Goal: Transaction & Acquisition: Purchase product/service

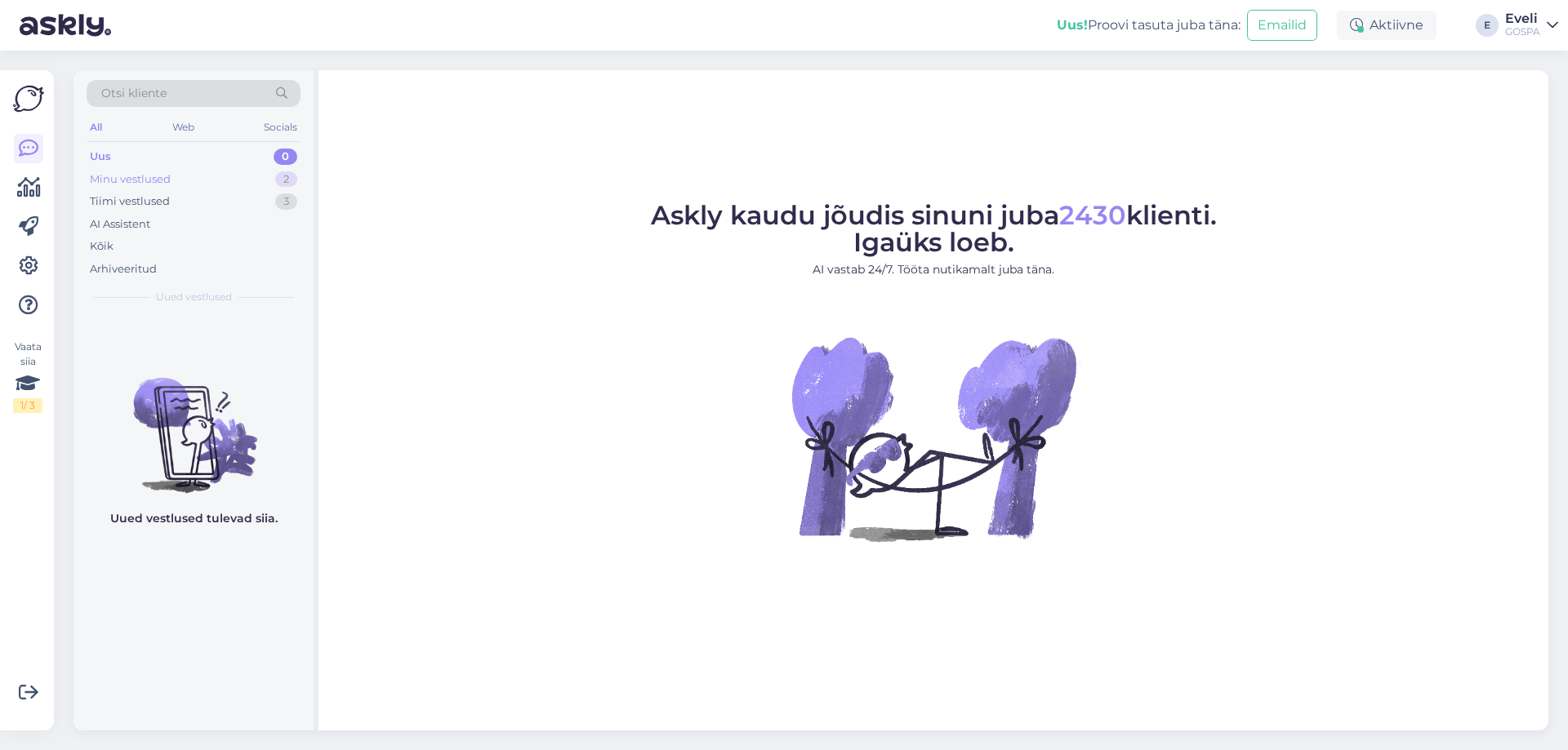
click at [190, 175] on div "Minu vestlused 2" at bounding box center [193, 179] width 214 height 22
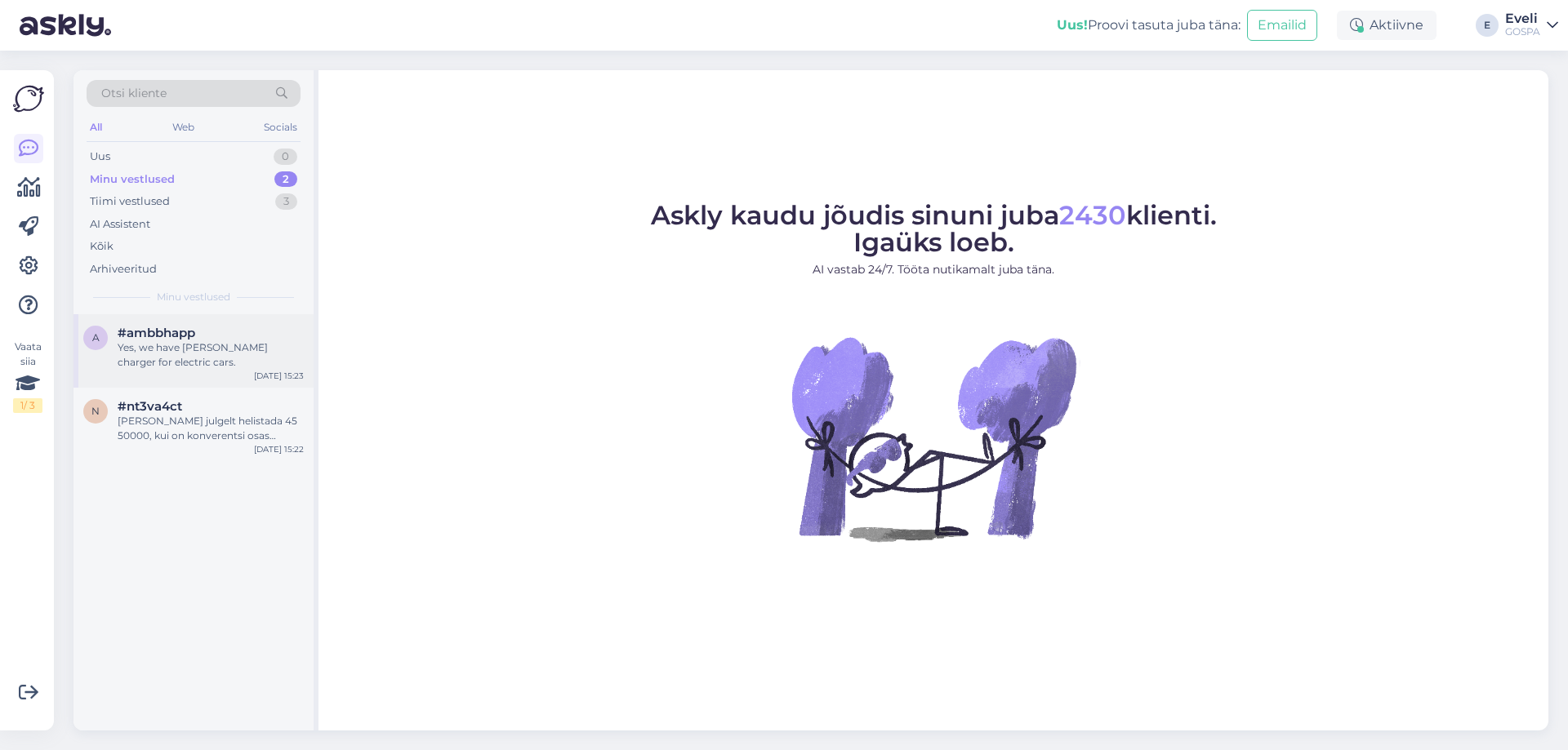
click at [194, 354] on div "Yes, we have Alexela charger for electric cars." at bounding box center [210, 354] width 186 height 29
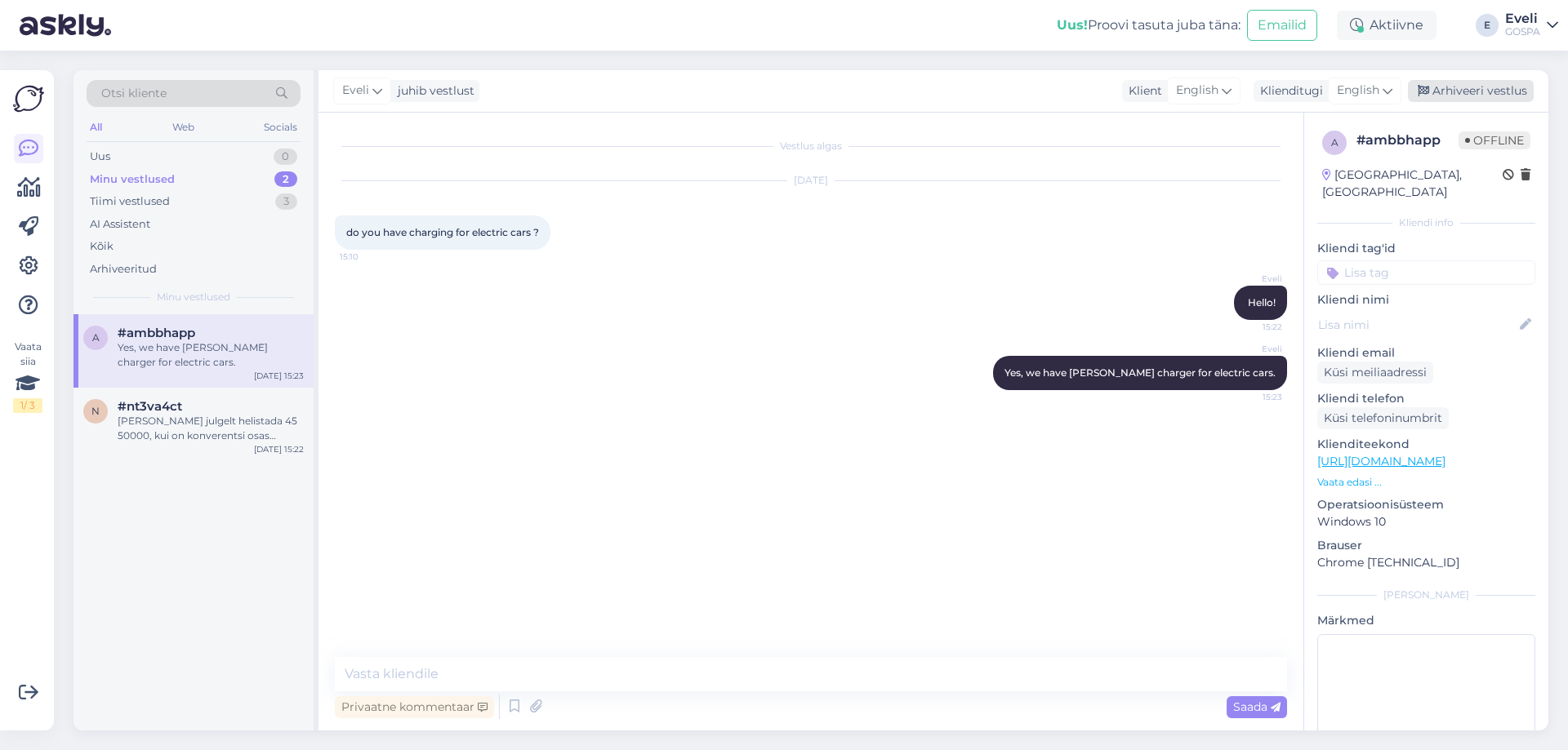
click at [1496, 99] on div "Arhiveeri vestlus" at bounding box center [1471, 91] width 126 height 22
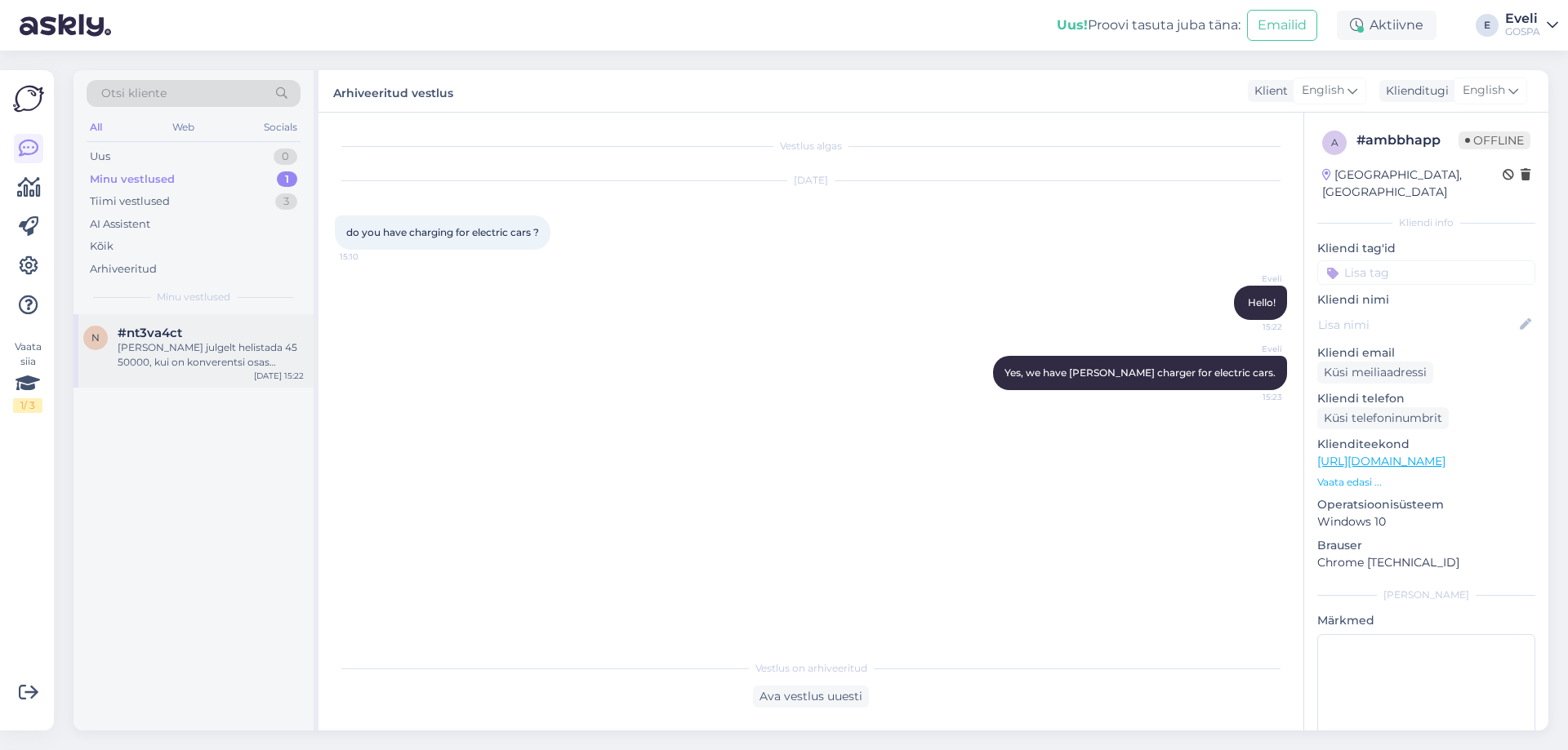
click at [207, 353] on div "Võite meile julgelt helistada 45 50000, kui on konverentsi osas küsimusi." at bounding box center [210, 354] width 186 height 29
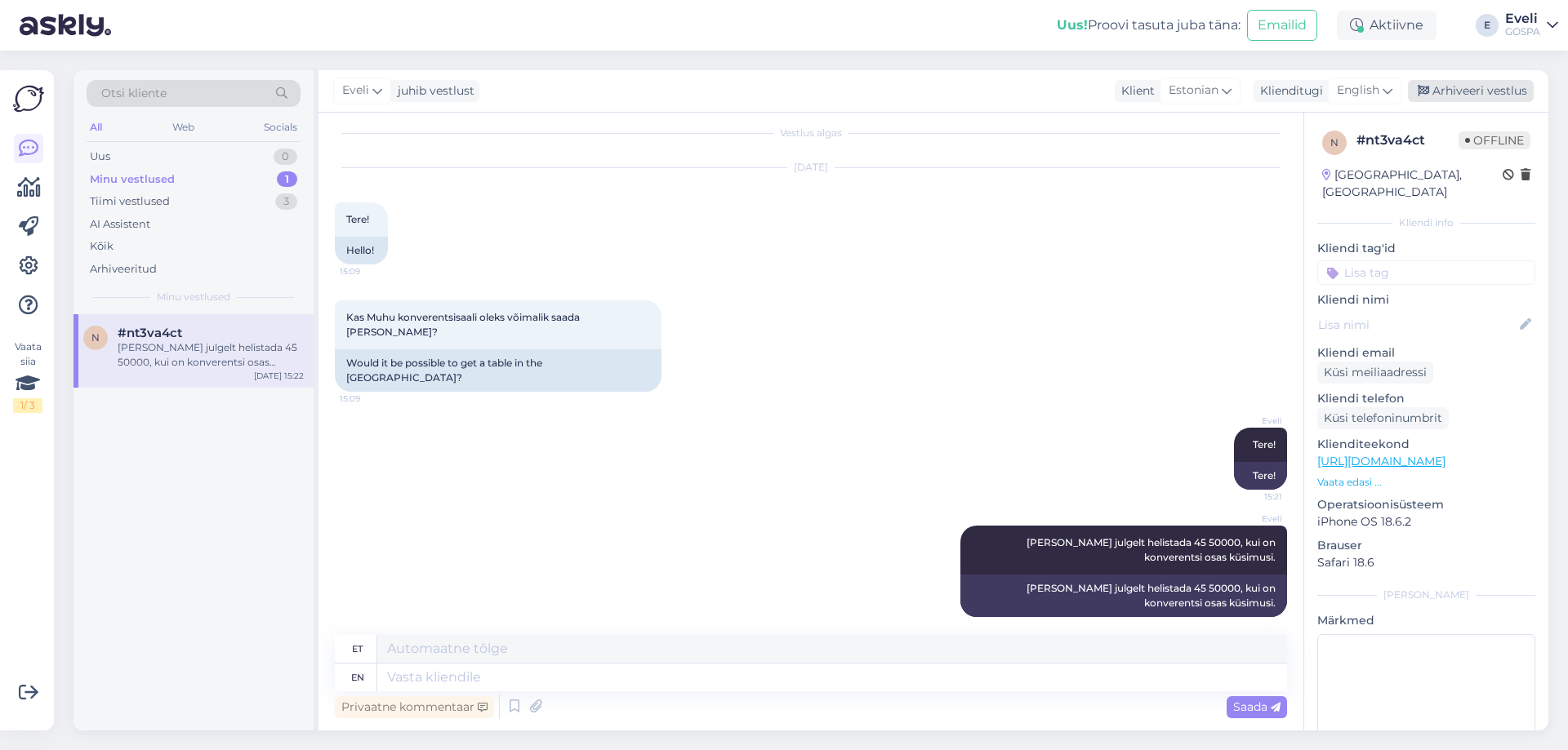
click at [1486, 90] on div "Arhiveeri vestlus" at bounding box center [1471, 91] width 126 height 22
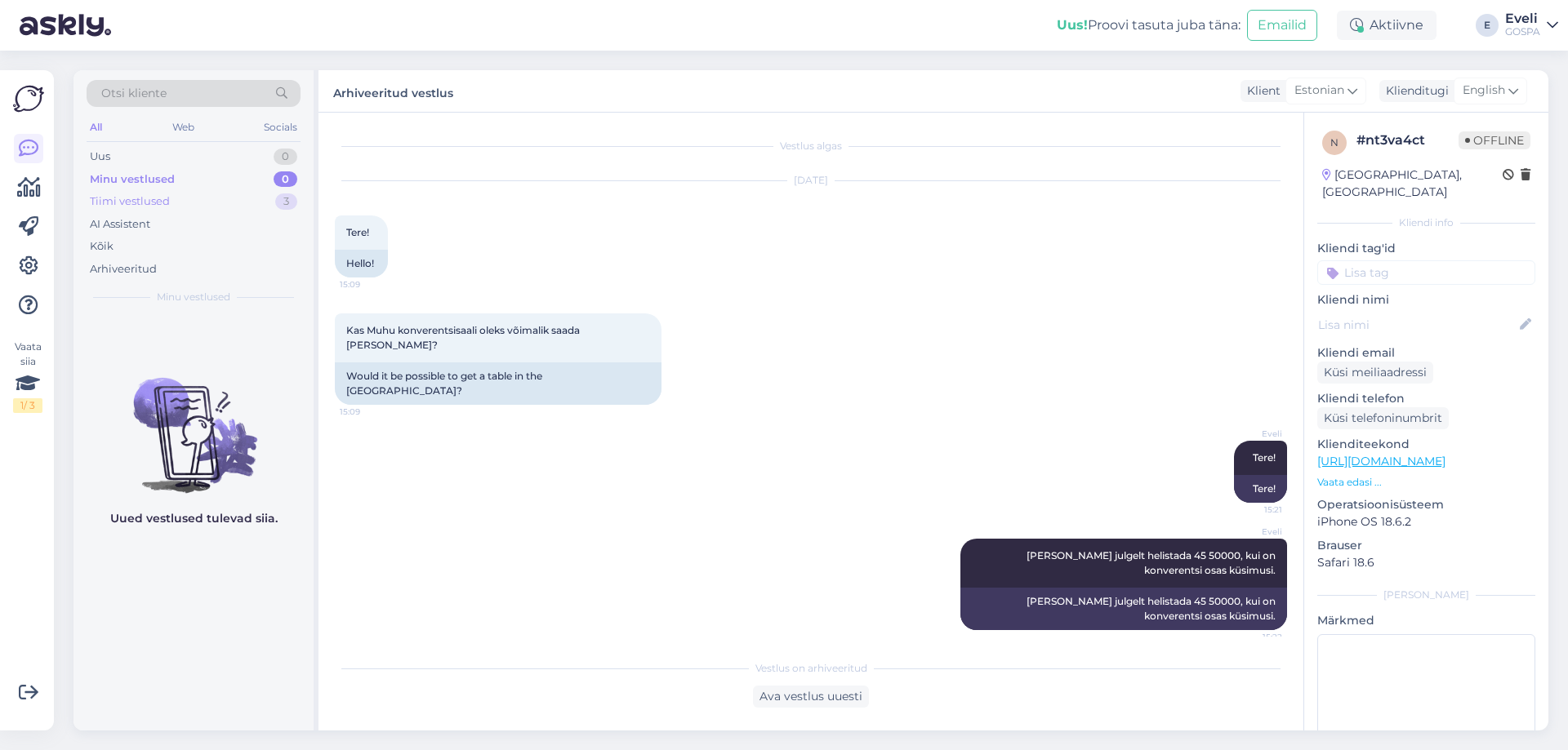
click at [170, 209] on div "Tiimi vestlused 3" at bounding box center [193, 201] width 214 height 22
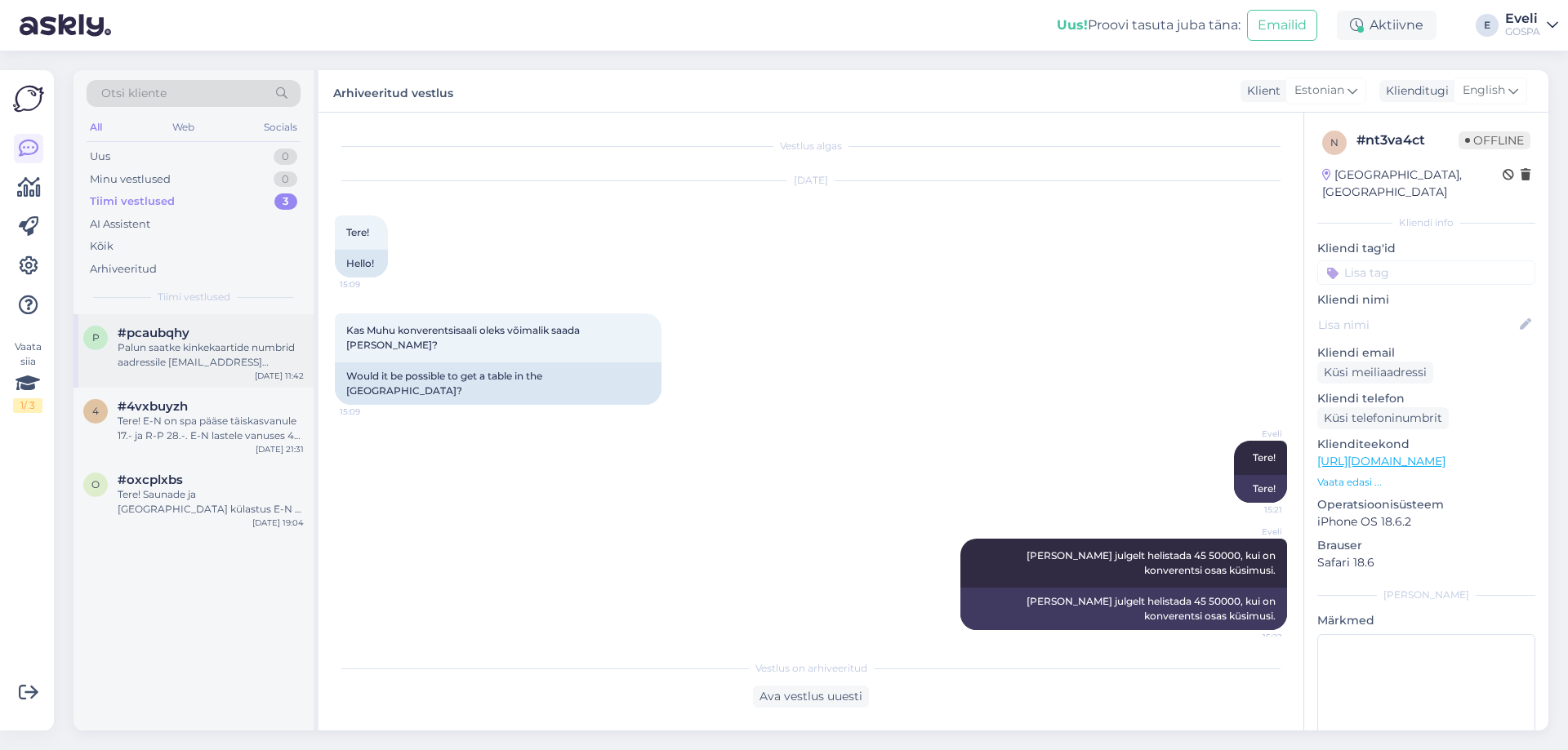
click at [178, 373] on div "p #pcaubqhy Palun saatke kinkekaartide numbrid aadressile info@gospa.ee ja müüg…" at bounding box center [193, 351] width 240 height 73
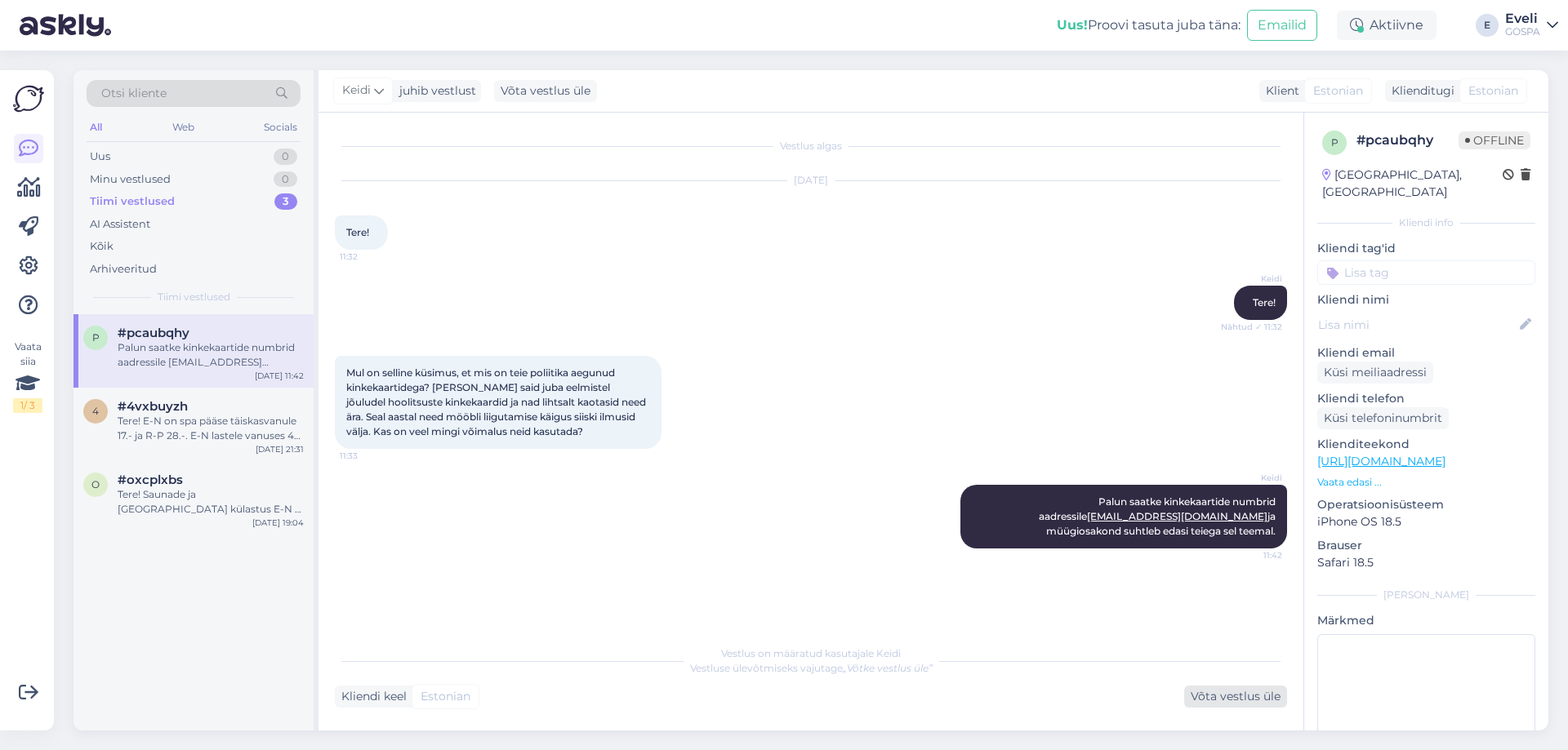
drag, startPoint x: 1209, startPoint y: 702, endPoint x: 953, endPoint y: 649, distance: 261.4
click at [1206, 702] on div "Võta vestlus üle" at bounding box center [1236, 697] width 103 height 22
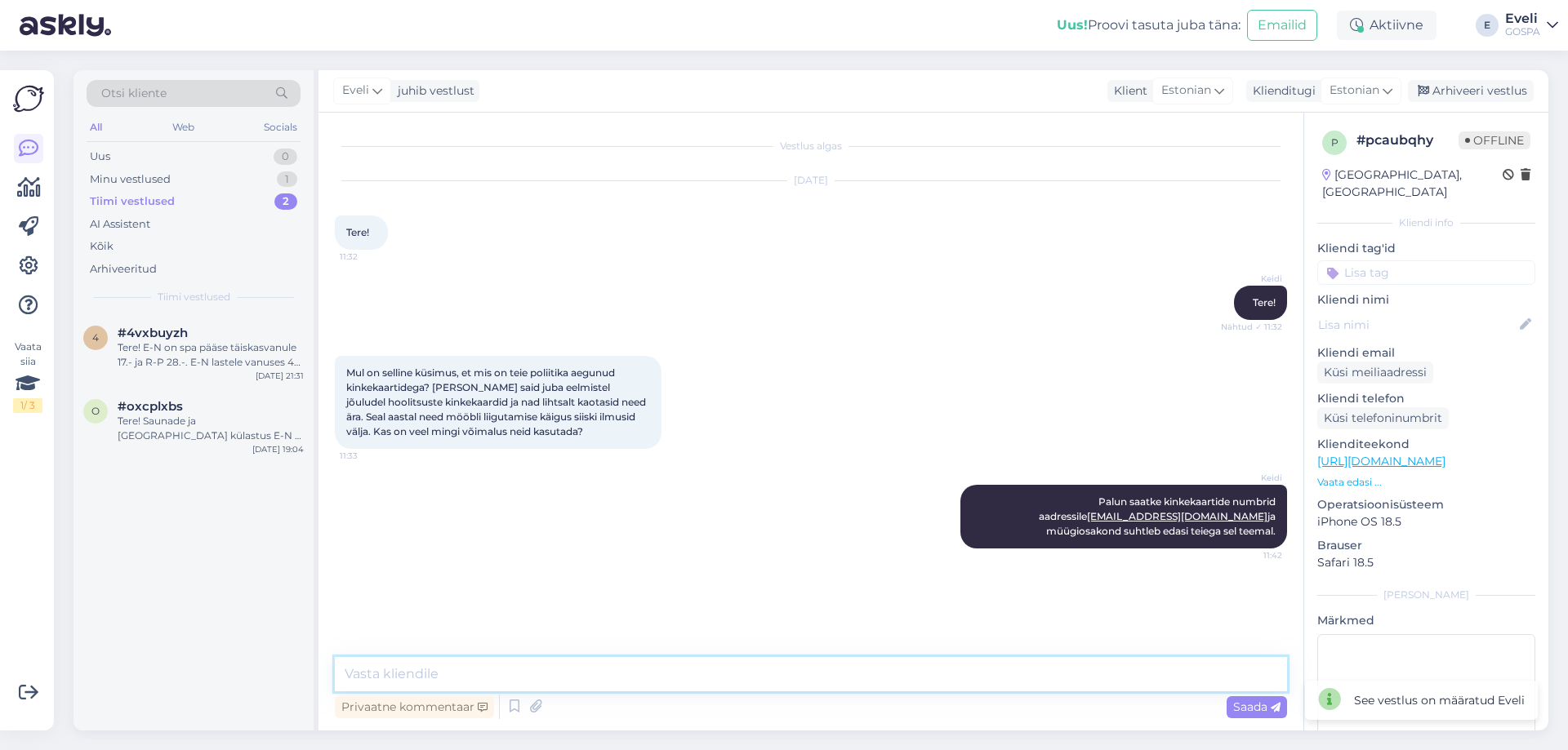
click at [802, 674] on textarea at bounding box center [811, 674] width 952 height 34
click at [1506, 88] on div "Arhiveeri vestlus" at bounding box center [1471, 91] width 126 height 22
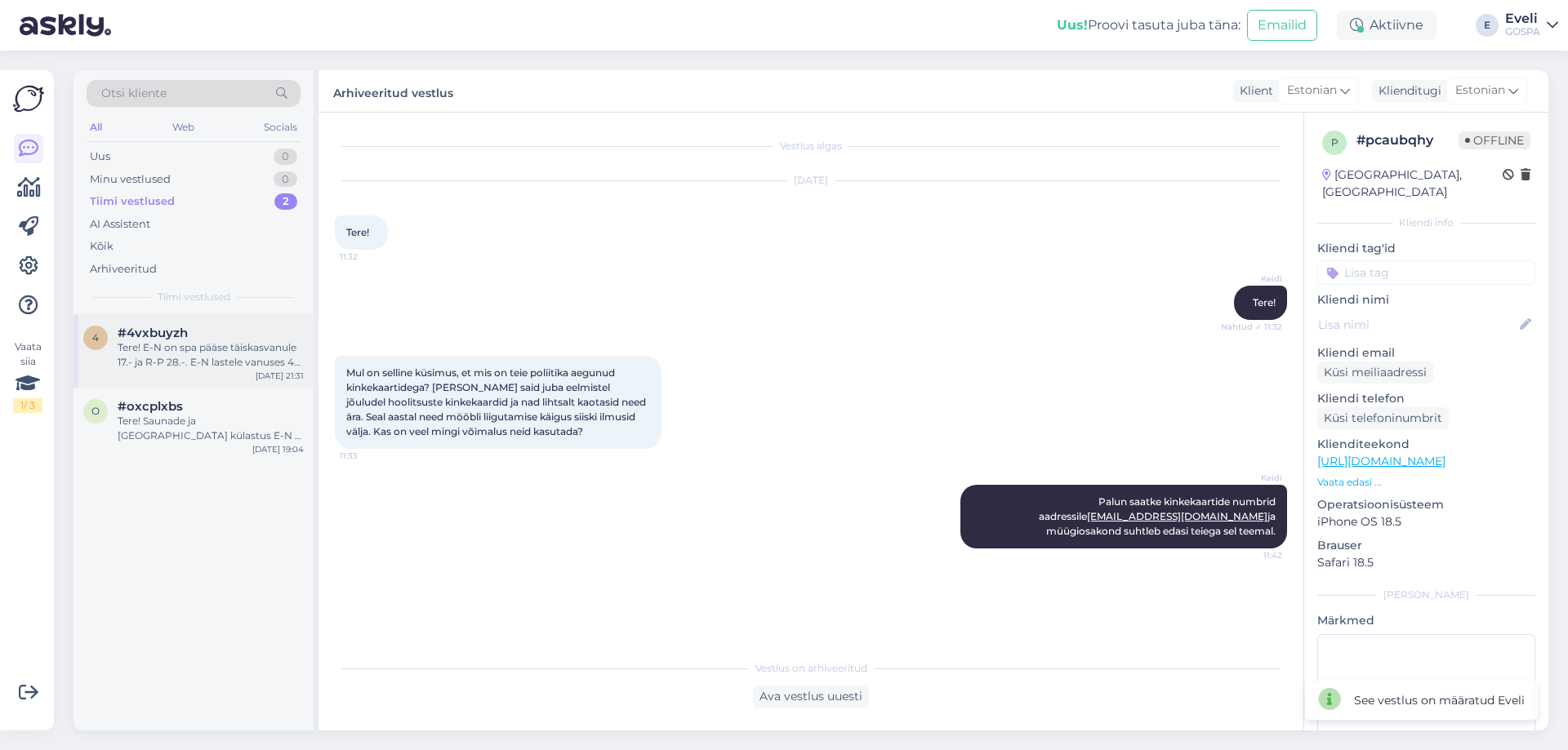
click at [229, 351] on div "Tere! E-N on spa pääse täiskasvanule 17.- ja R-P 28.-. E-N lastele vanuses 4-7k…" at bounding box center [210, 354] width 186 height 29
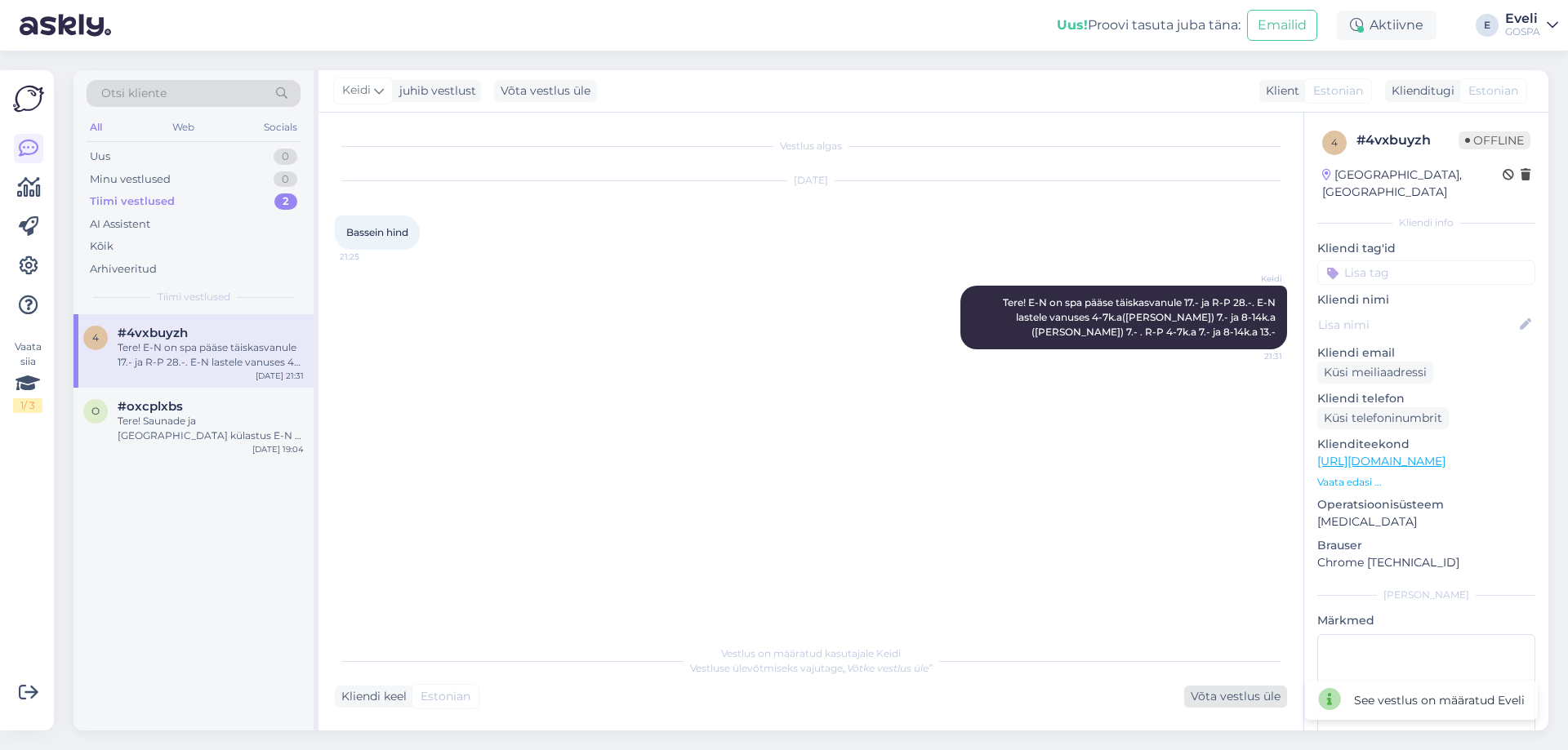
click at [1231, 690] on div "Võta vestlus üle" at bounding box center [1236, 697] width 103 height 22
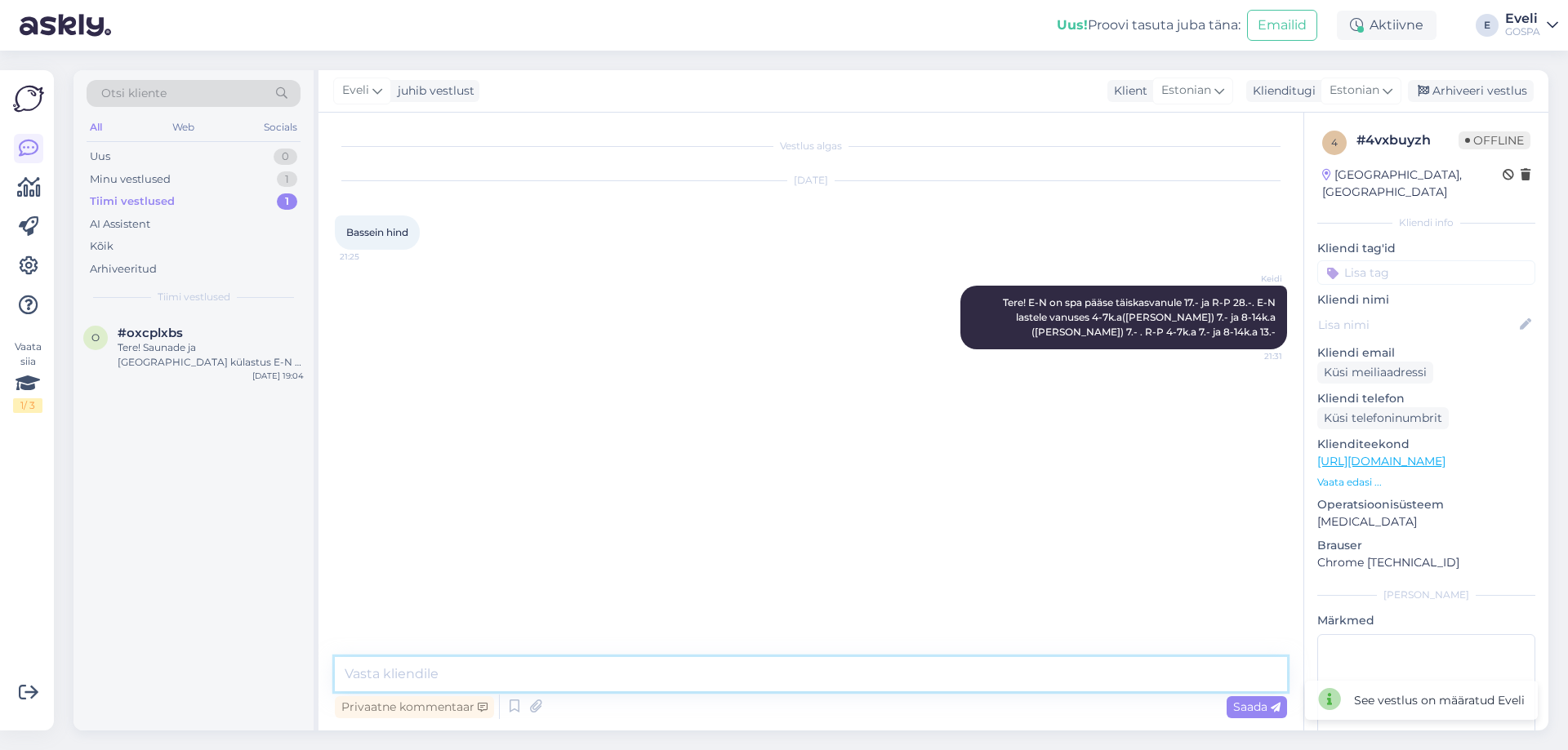
click at [847, 690] on textarea at bounding box center [811, 674] width 952 height 34
drag, startPoint x: 1476, startPoint y: 92, endPoint x: 717, endPoint y: 283, distance: 782.7
click at [1476, 93] on div "Arhiveeri vestlus" at bounding box center [1471, 91] width 126 height 22
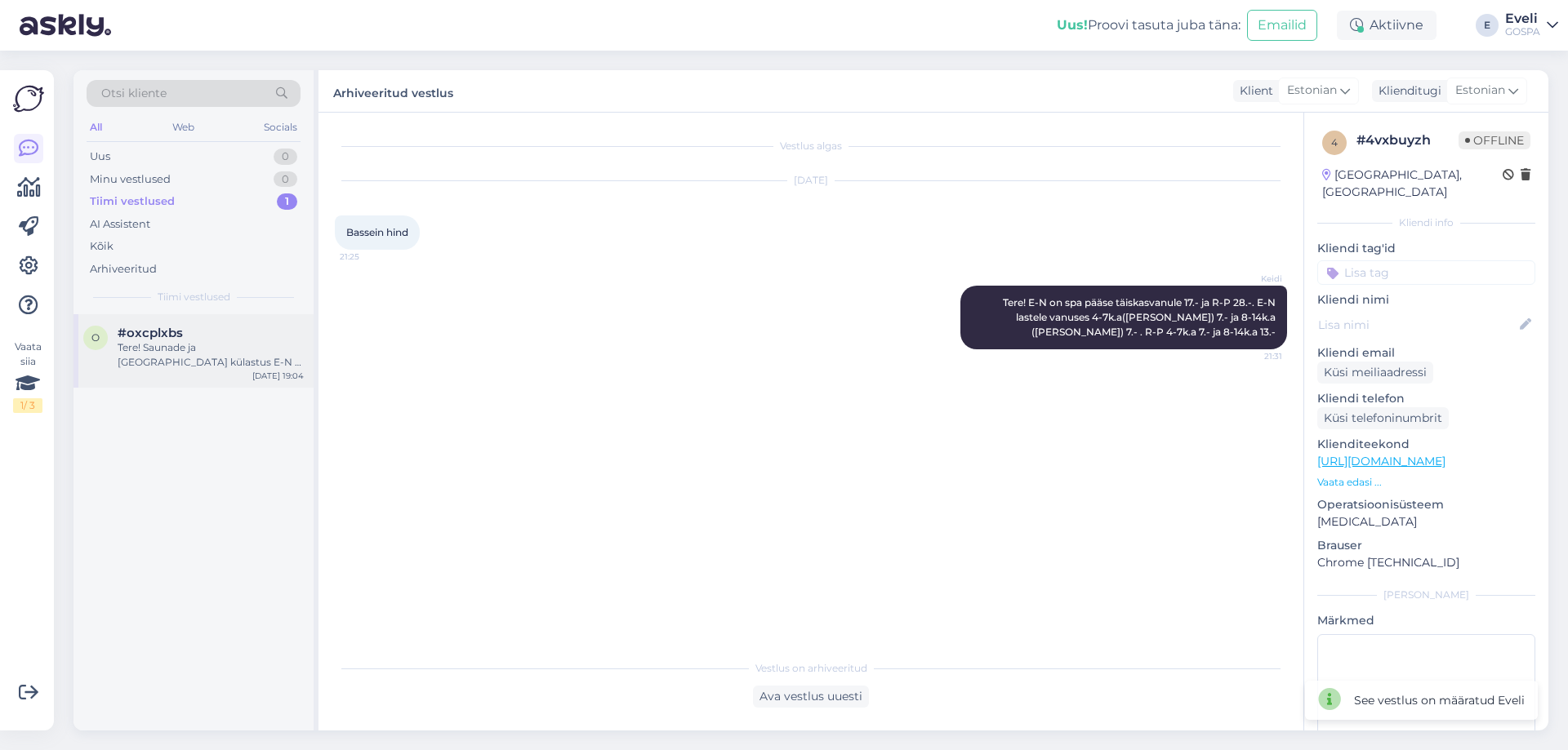
click at [187, 342] on div "Tere! Saunade ja basseinide külastus E-N - päevapilet täiskasvanule 17 € - laps…" at bounding box center [210, 354] width 186 height 29
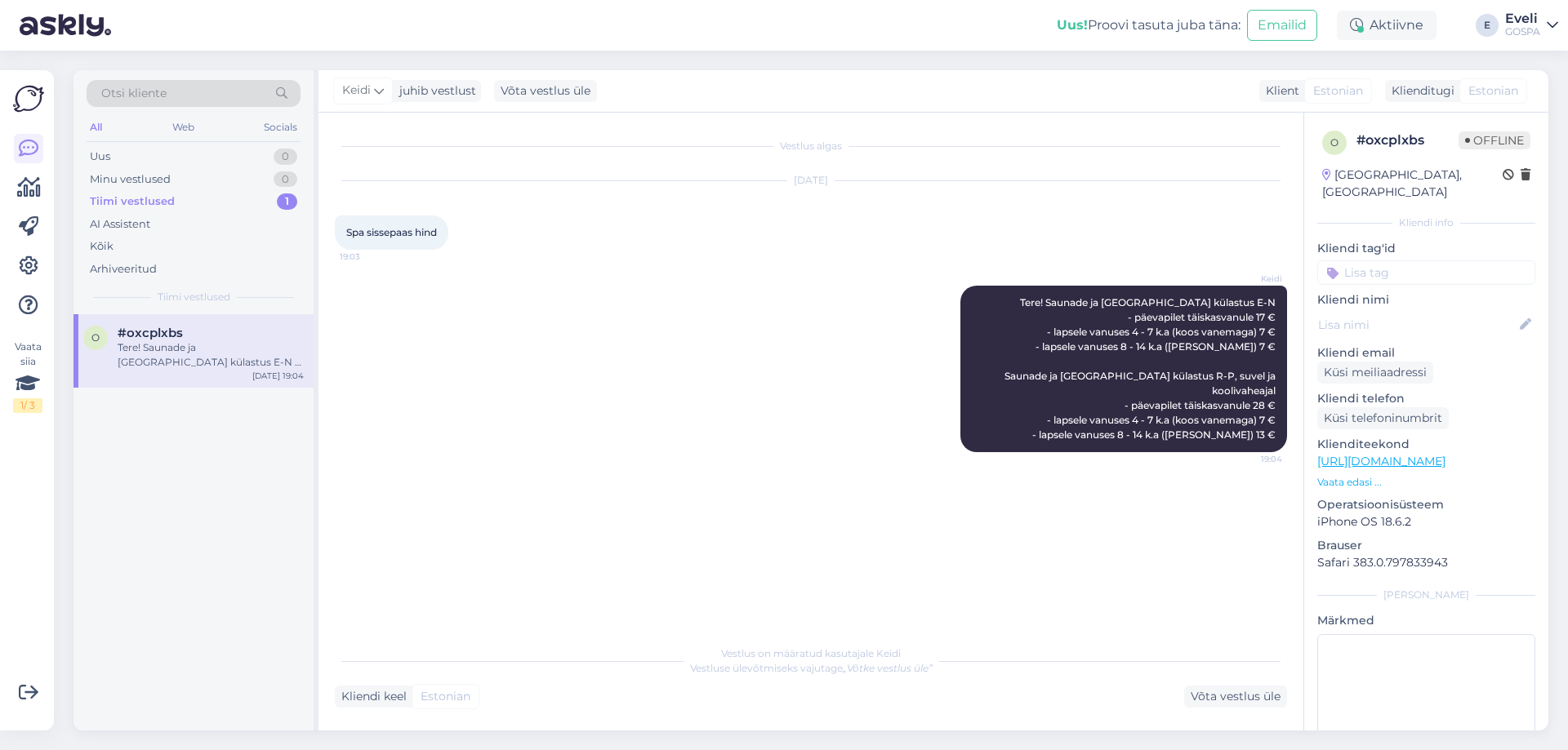
drag, startPoint x: 1214, startPoint y: 696, endPoint x: 1150, endPoint y: 698, distance: 64.0
click at [1214, 696] on div "Võta vestlus üle" at bounding box center [1236, 697] width 103 height 22
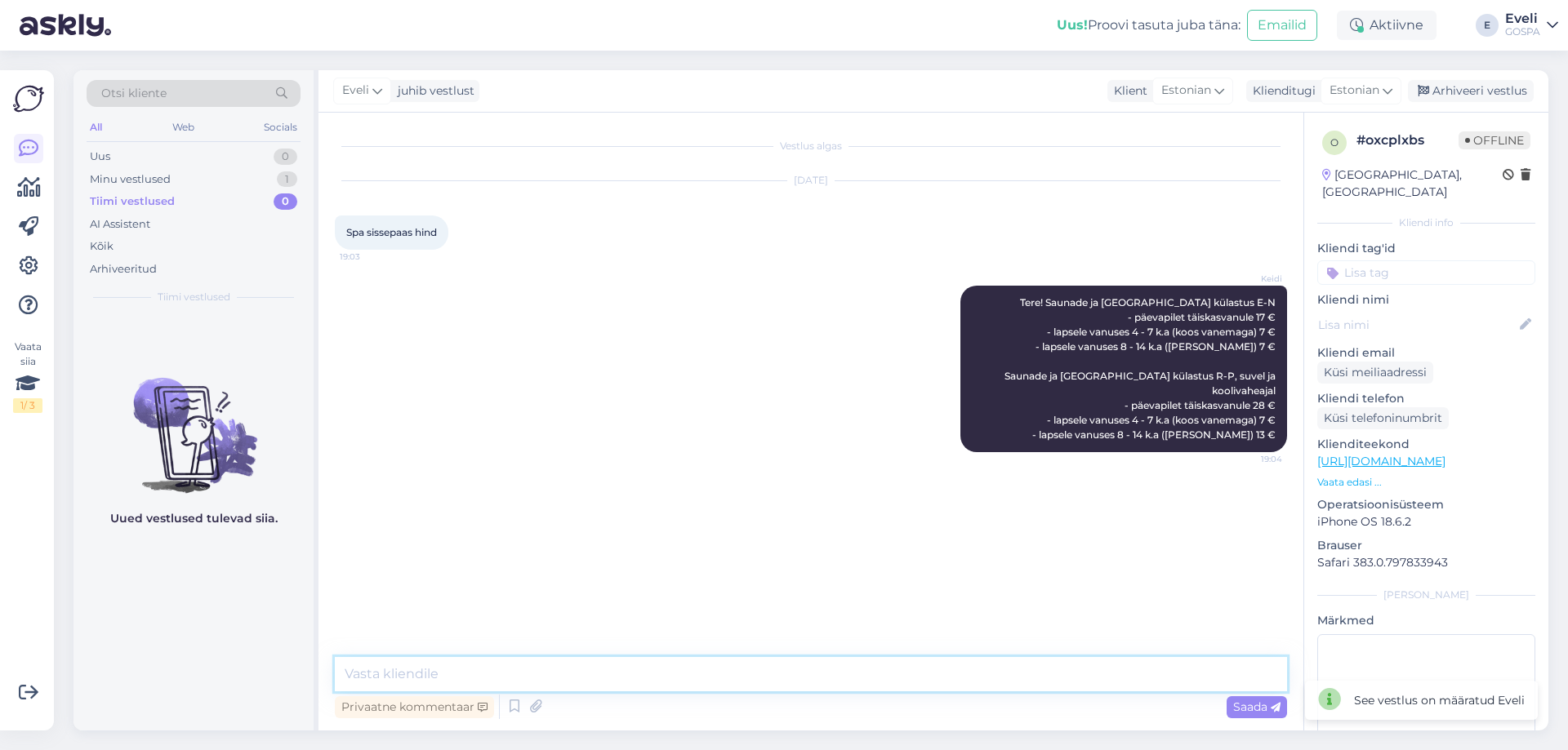
click at [848, 689] on textarea at bounding box center [811, 674] width 952 height 34
click at [1499, 79] on div "Eveli juhib vestlust Klient Estonian Klienditugi Estonian Arhiveeri vestlus" at bounding box center [933, 91] width 1230 height 42
click at [1488, 92] on div "Arhiveeri vestlus" at bounding box center [1471, 91] width 126 height 22
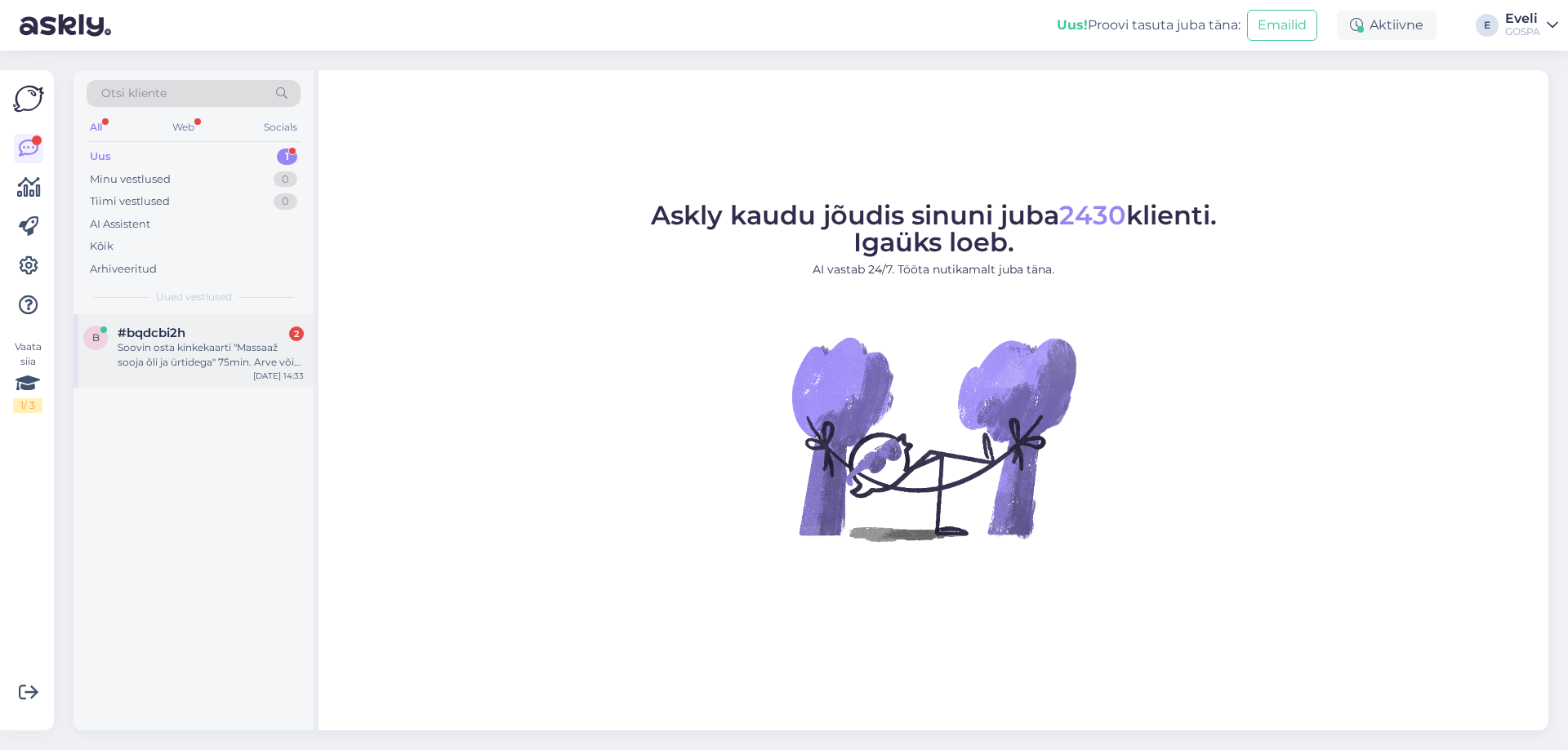
click at [181, 363] on div "Soovin osta kinkekaarti "Massaaž sooja õli ja ürtidega" 75min. Arve võib saata …" at bounding box center [210, 354] width 186 height 29
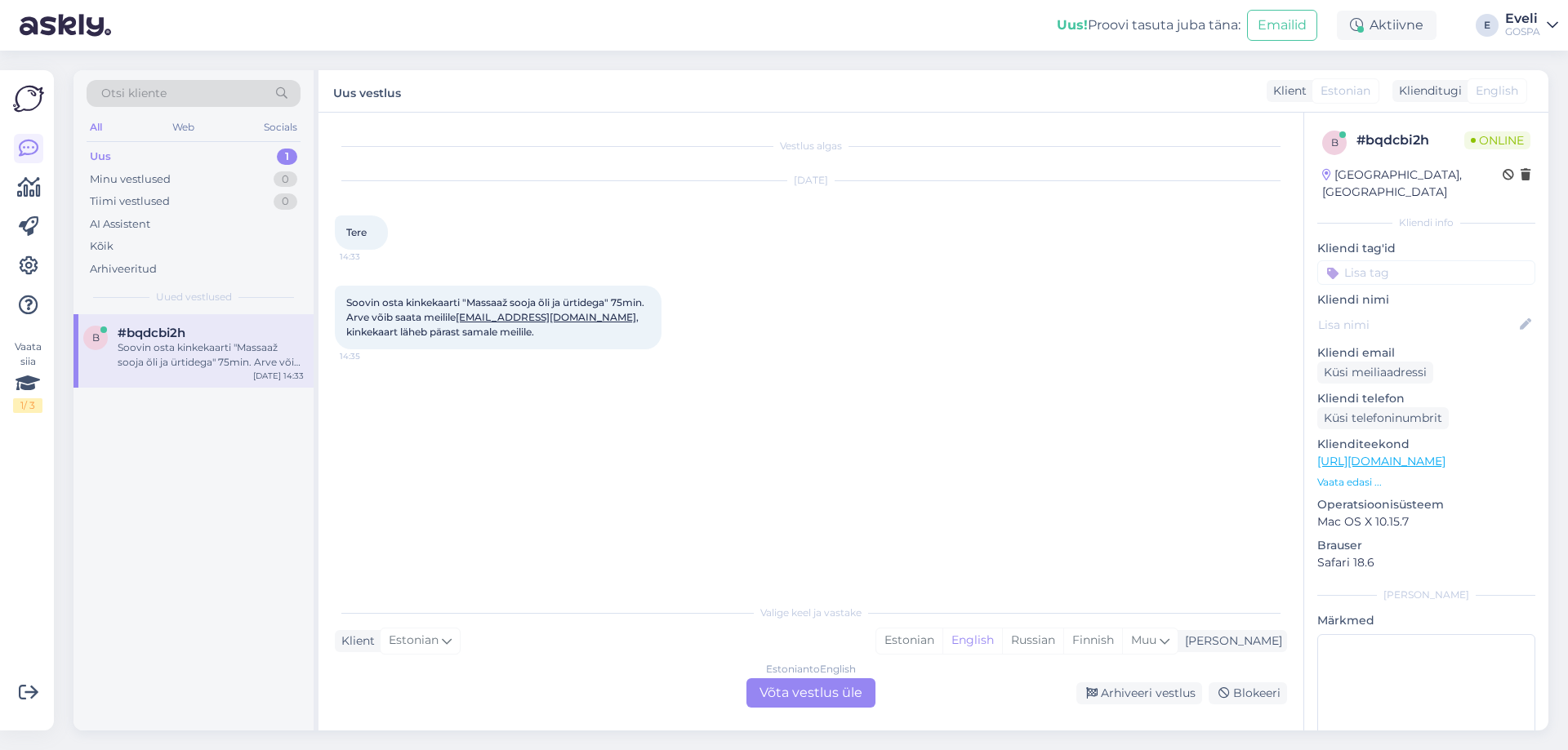
click at [848, 698] on div "Estonian to English Võta vestlus üle" at bounding box center [810, 693] width 129 height 29
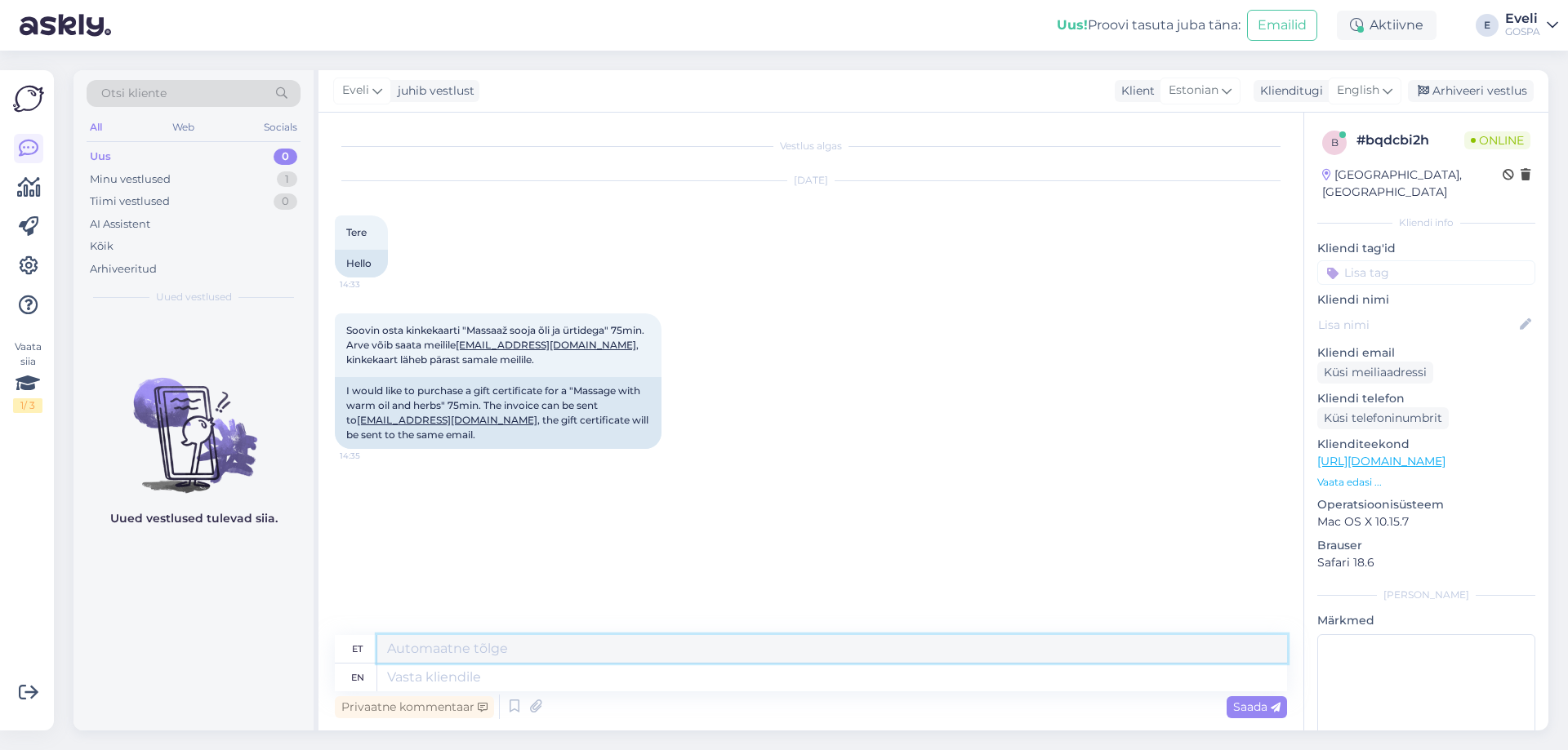
drag, startPoint x: 679, startPoint y: 639, endPoint x: 691, endPoint y: 628, distance: 16.3
click at [679, 641] on textarea at bounding box center [833, 649] width 910 height 27
click at [1383, 91] on div "English" at bounding box center [1364, 90] width 73 height 26
type input "es"
click at [1313, 193] on link "Estonian" at bounding box center [1328, 189] width 180 height 26
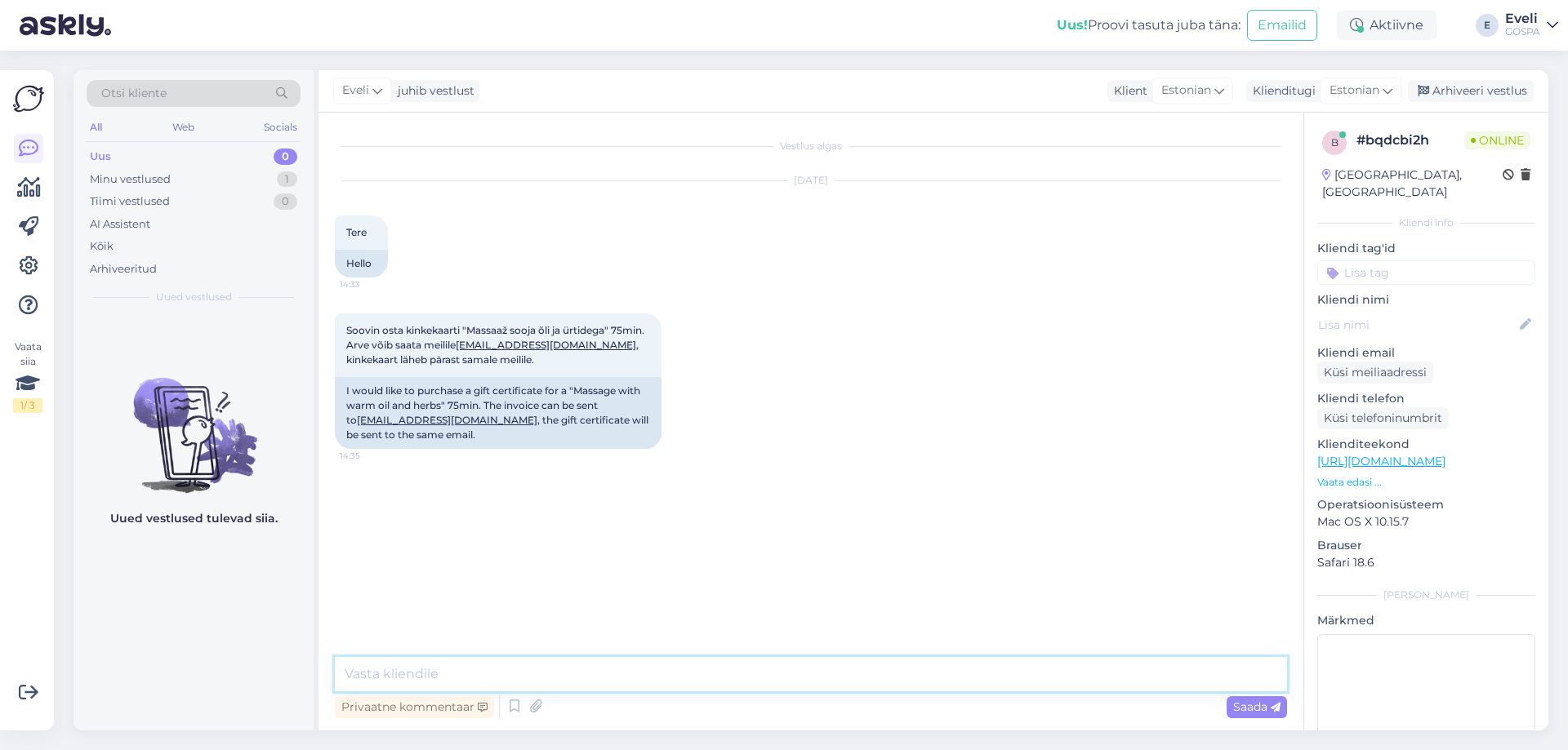
click at [412, 672] on textarea at bounding box center [811, 674] width 952 height 34
type textarea "Tere"
click at [519, 669] on textarea "Aitäh Teile! Saadame arve antud meili aadressile." at bounding box center [811, 674] width 952 height 34
click at [823, 676] on textarea "Aitäh Teile! Saadame arve ja kinkekaardi antud meili aadressile." at bounding box center [811, 674] width 952 height 34
drag, startPoint x: 650, startPoint y: 683, endPoint x: 422, endPoint y: 678, distance: 228.1
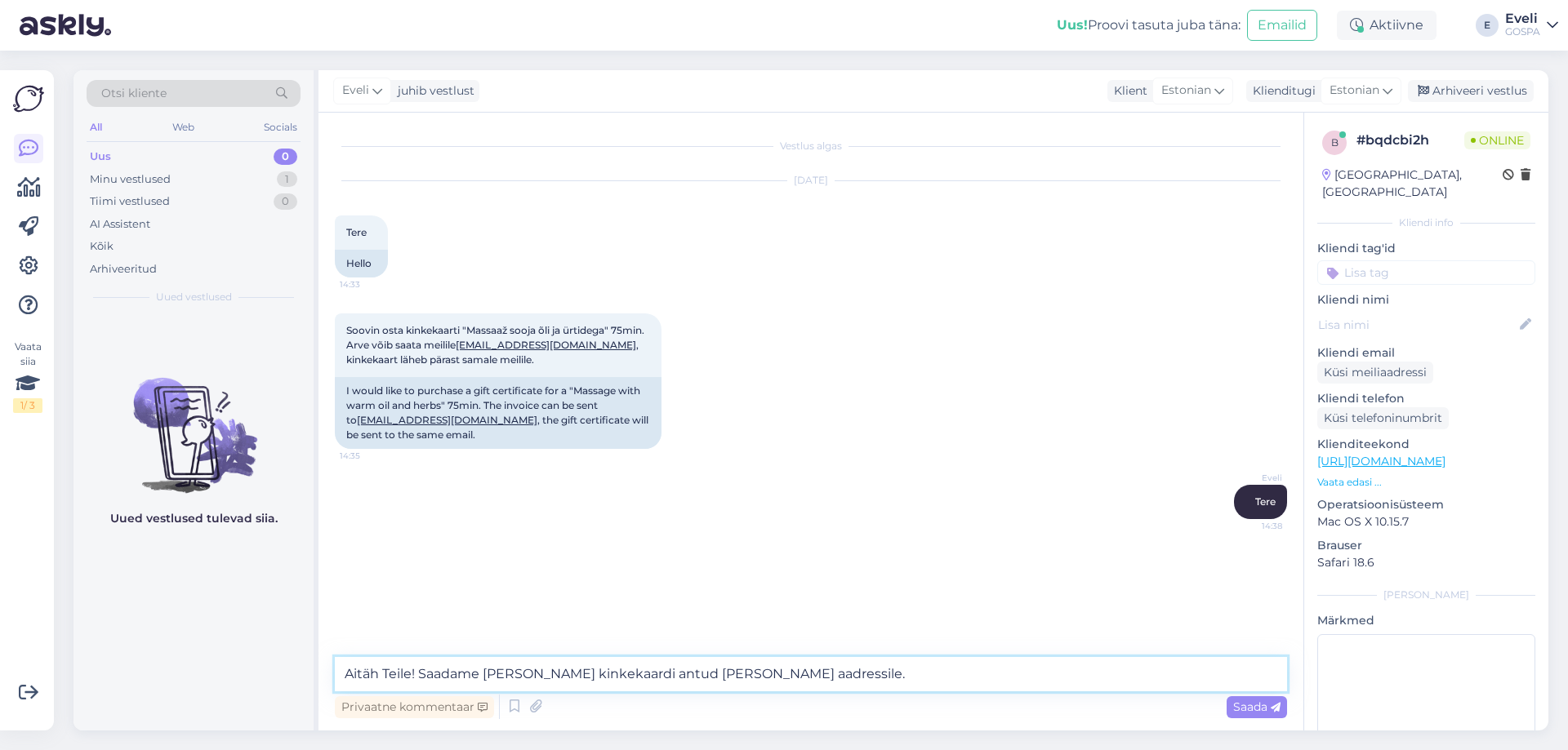
click at [422, 678] on textarea "Aitäh Teile! Saadame arve ja kinkekaardi antud meili aadressile." at bounding box center [811, 674] width 952 height 34
click at [510, 673] on textarea "Aitäh Teile! Kas arve tuleb Edith Naarits nimele?" at bounding box center [811, 674] width 952 height 34
type textarea "Aitäh Teile! Kas arve vormistame Edith Naarits nimele?"
click at [736, 680] on textarea "Aitäh Teile! Kas arve vormistame Edith Naarits nimele?" at bounding box center [811, 674] width 952 height 34
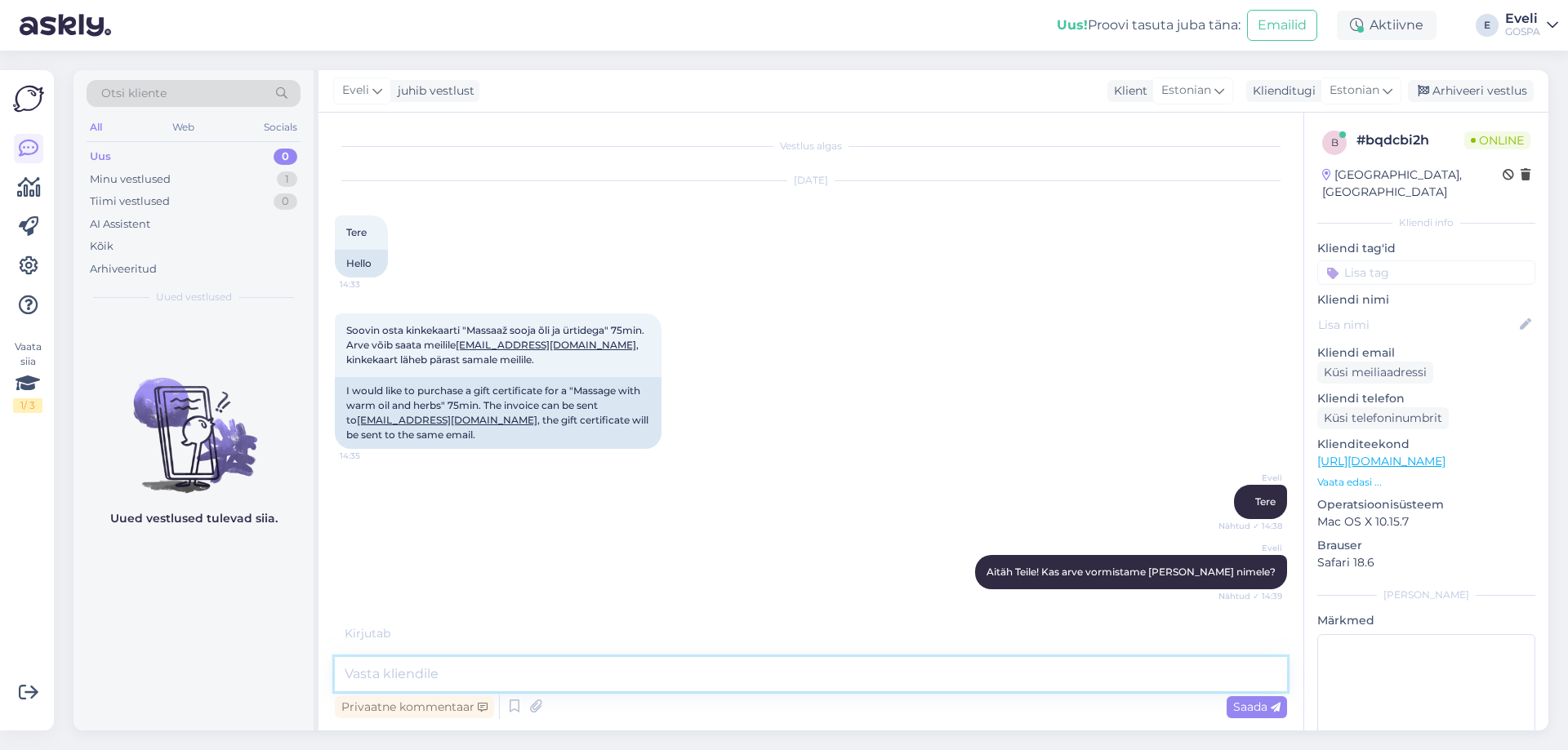
scroll to position [35, 0]
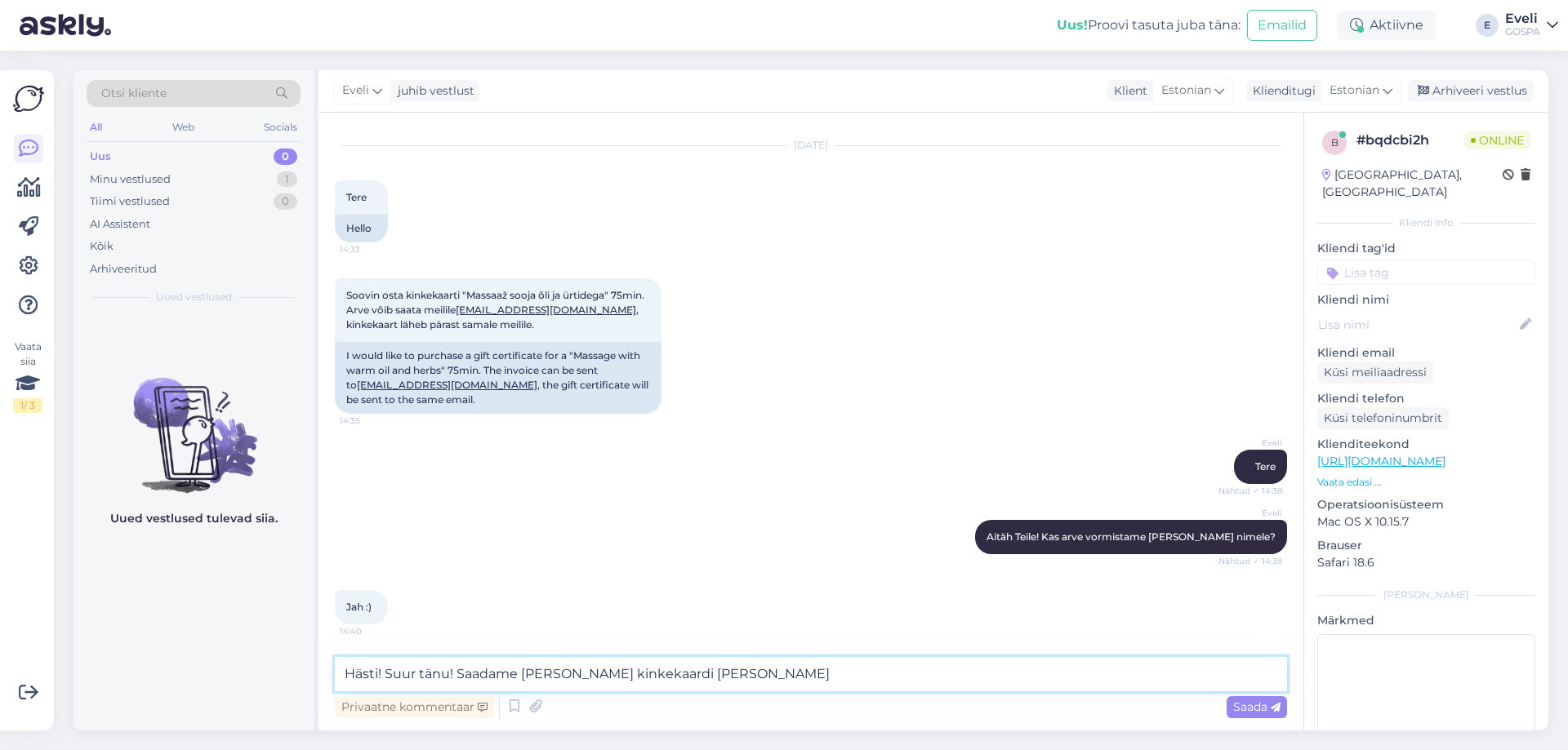
type textarea "Hästi! Suur tänu! Saadame arve ja kinkekaardi meili teel."
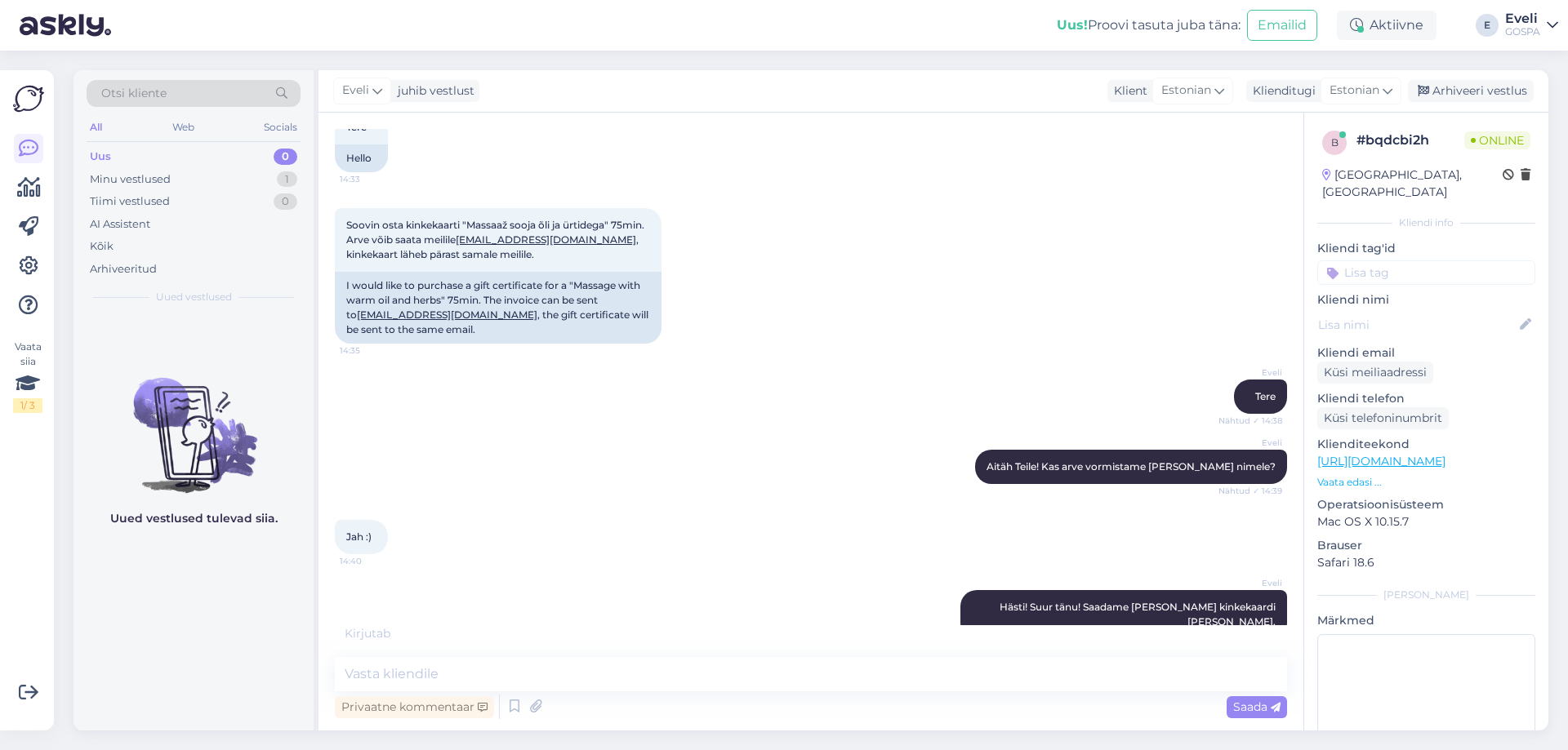
click at [871, 332] on div "Soovin osta kinkekaarti "Massaaž sooja õli ja ürtidega" 75min. Arve võib saata …" at bounding box center [811, 276] width 952 height 171
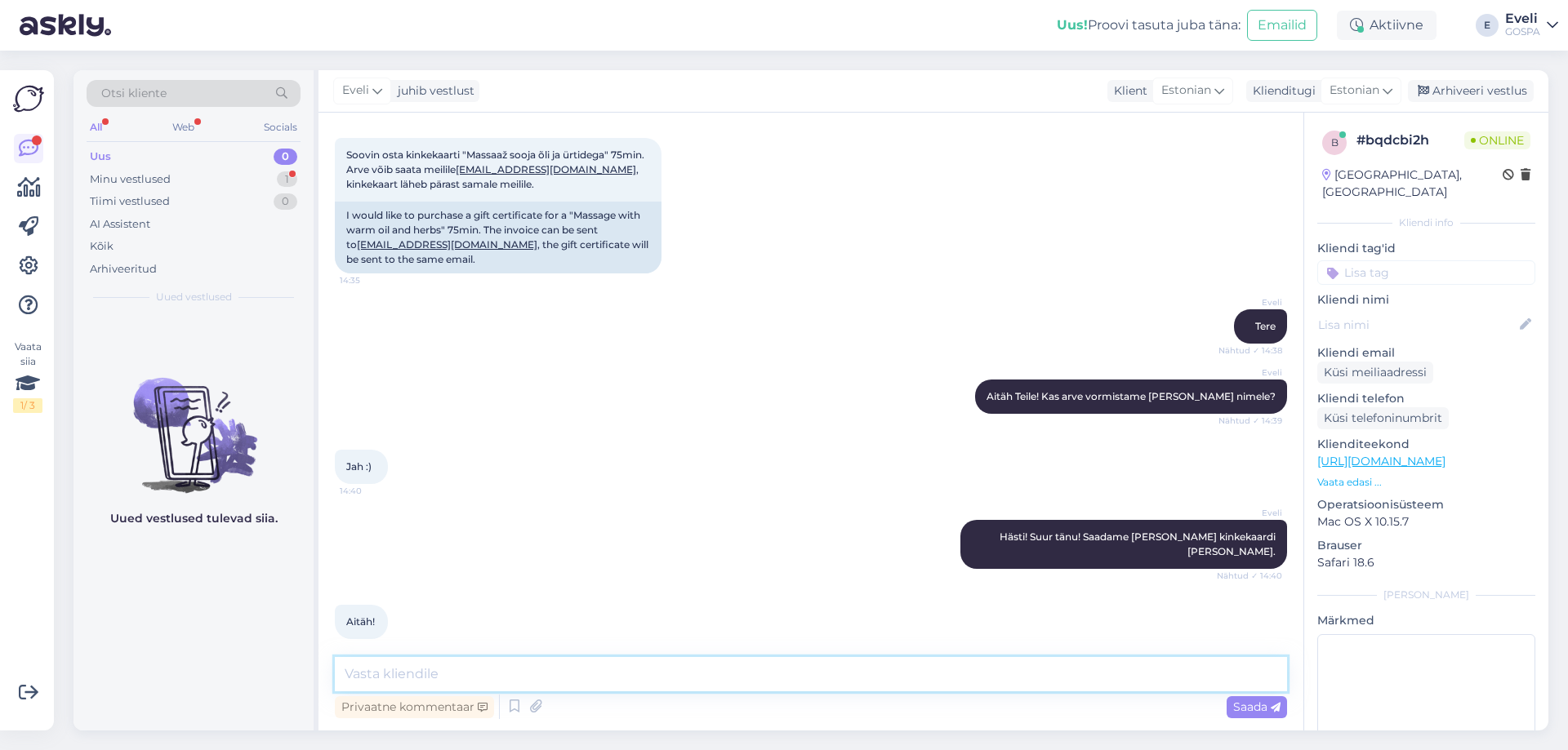
click at [522, 678] on textarea at bounding box center [811, 674] width 952 height 34
click at [537, 166] on link "naaritsedith@gmail.com" at bounding box center [546, 169] width 181 height 12
drag, startPoint x: 646, startPoint y: 590, endPoint x: 649, endPoint y: 551, distance: 39.1
click at [645, 590] on div "Aitäh! 14:40" at bounding box center [811, 622] width 952 height 70
click at [849, 537] on div "Eveli Hästi! Suur tänu! Saadame arve ja kinkekaardi meili teel. Nähtud ✓ 14:40" at bounding box center [811, 545] width 952 height 85
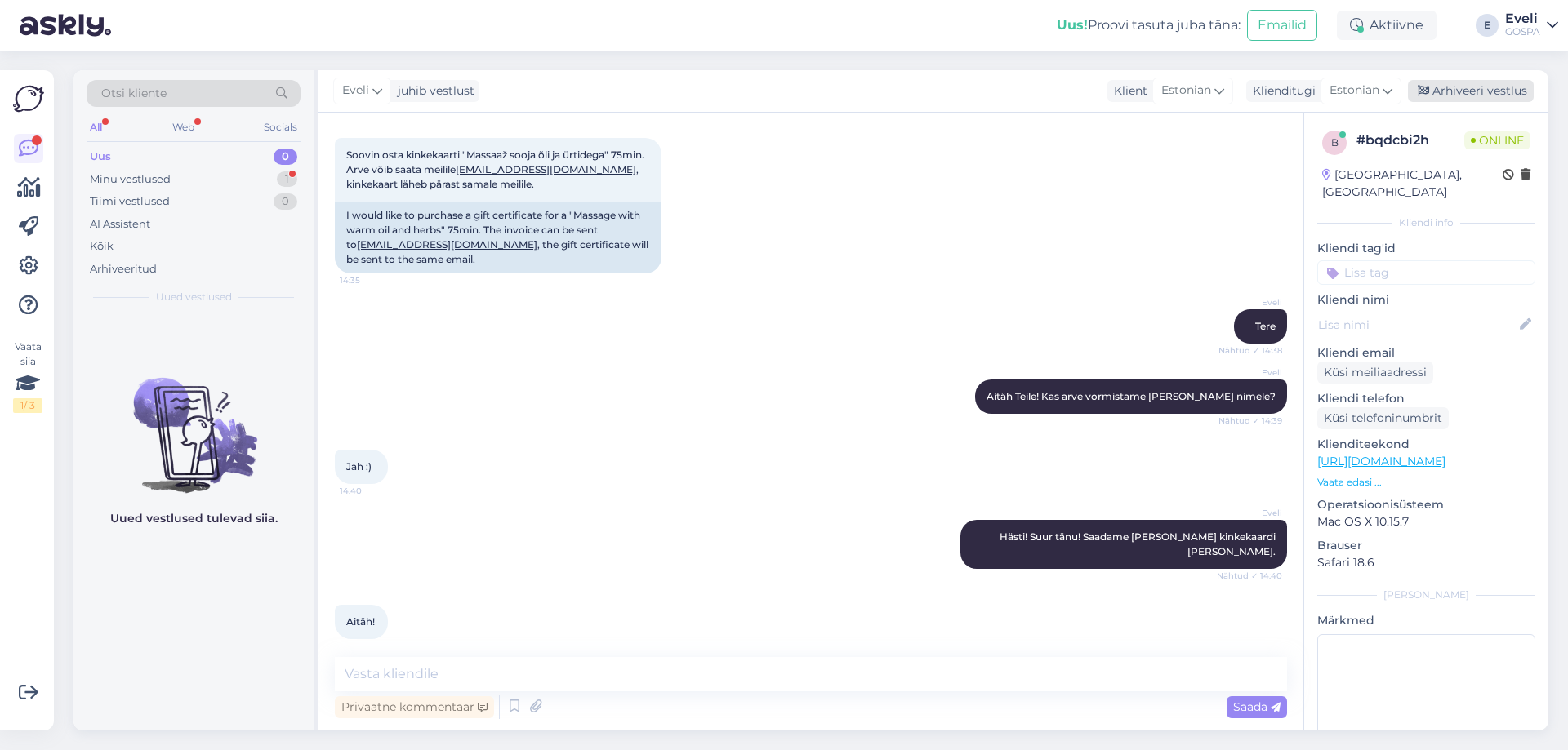
click at [1496, 85] on div "Arhiveeri vestlus" at bounding box center [1471, 91] width 126 height 22
